Goal: Find specific page/section: Find specific page/section

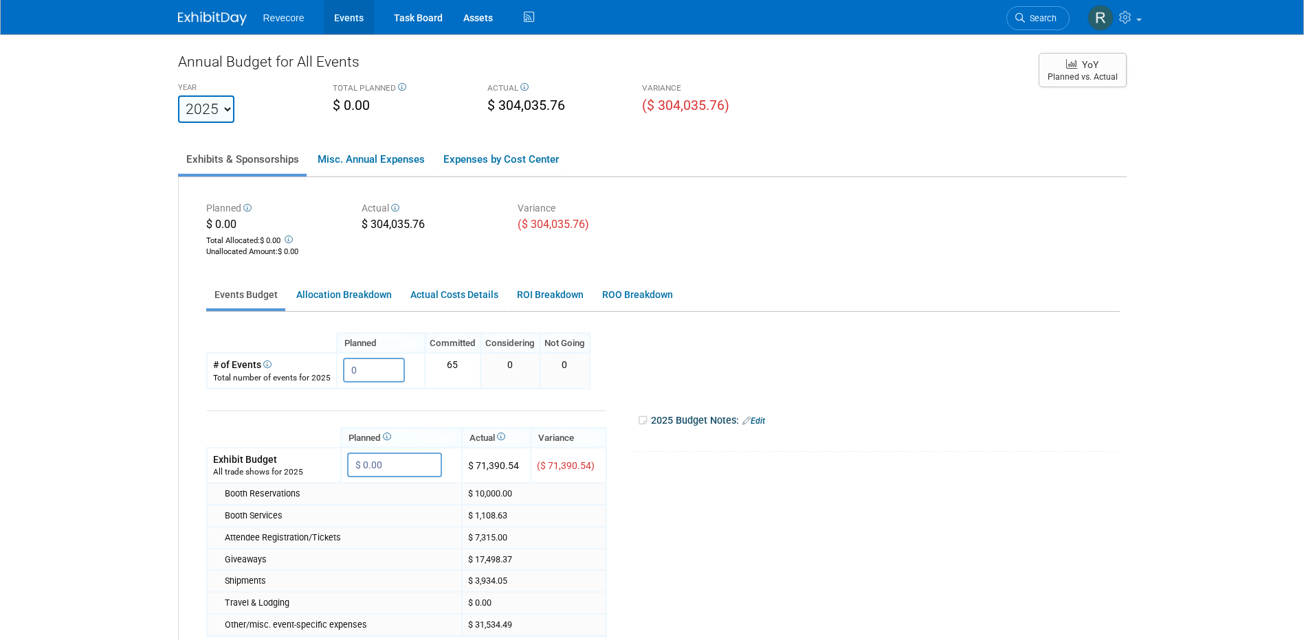
click at [370, 25] on link "Events" at bounding box center [349, 17] width 50 height 34
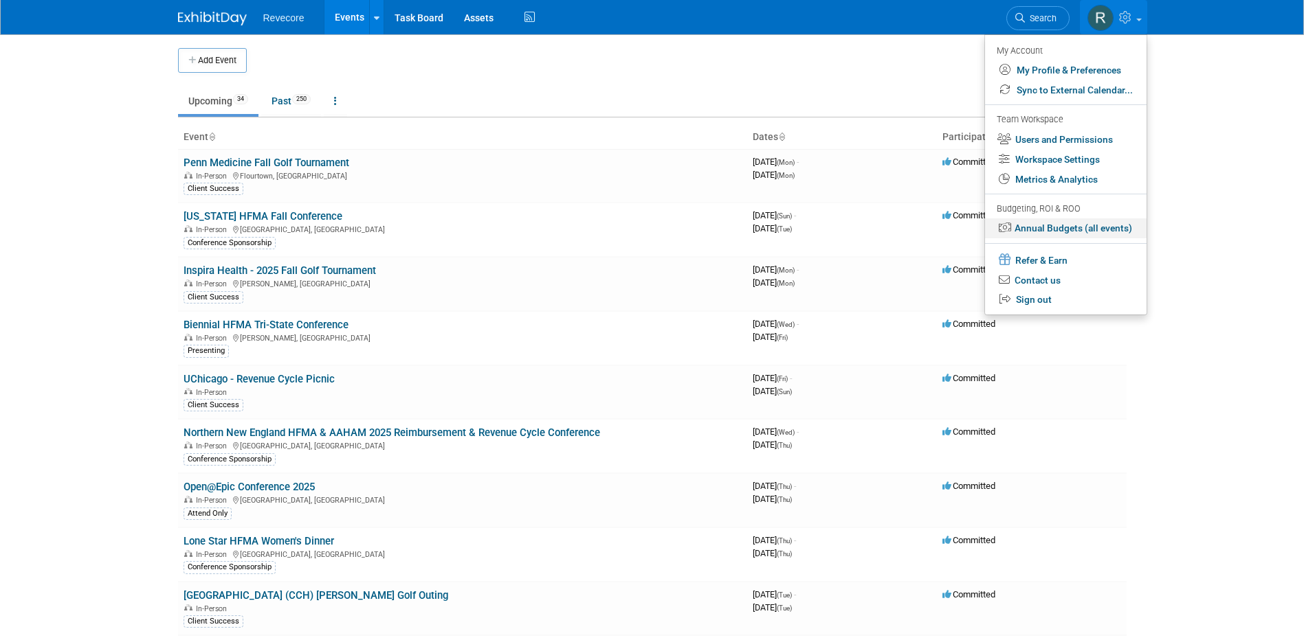
click at [1085, 223] on link "Annual Budgets (all events)" at bounding box center [1065, 229] width 161 height 20
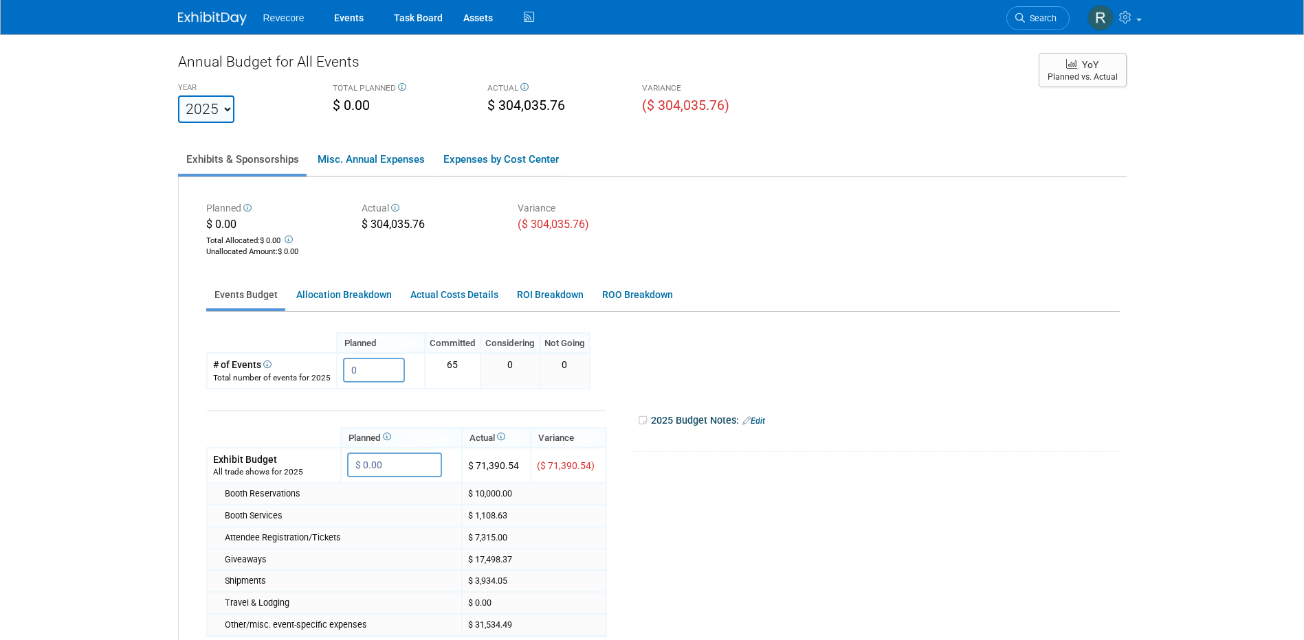
click at [1016, 212] on div "Planned $ 0.00 Total Allocated: $ 0.00 Unallocated Amount : $ 0.00 Actual $ 304…" at bounding box center [663, 229] width 934 height 62
click at [139, 251] on body "Revecore Events Task Board Assets" at bounding box center [652, 320] width 1304 height 640
